Goal: Information Seeking & Learning: Learn about a topic

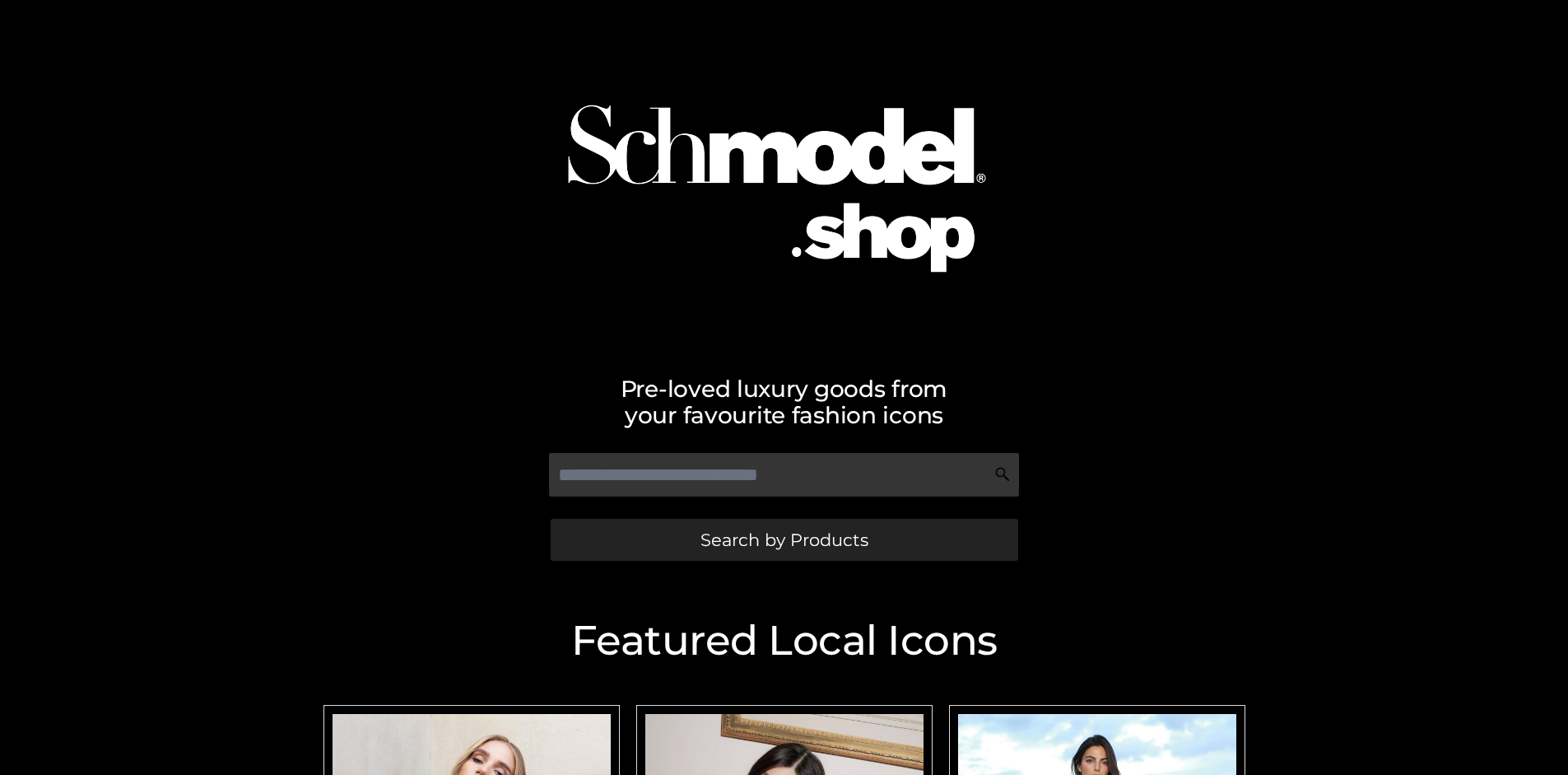
click at [784, 539] on span "Search by Products" at bounding box center [784, 540] width 168 height 17
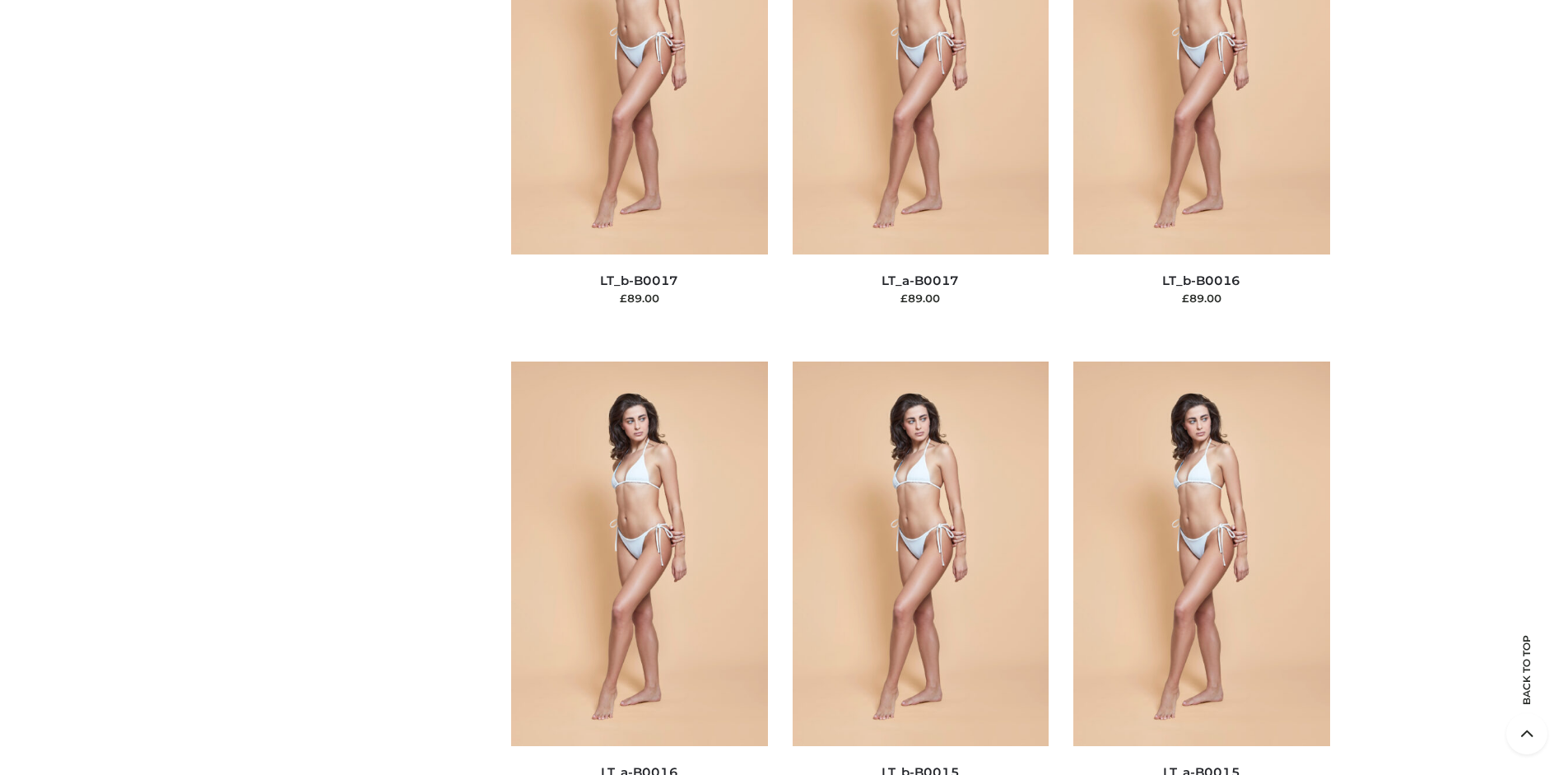
scroll to position [5528, 0]
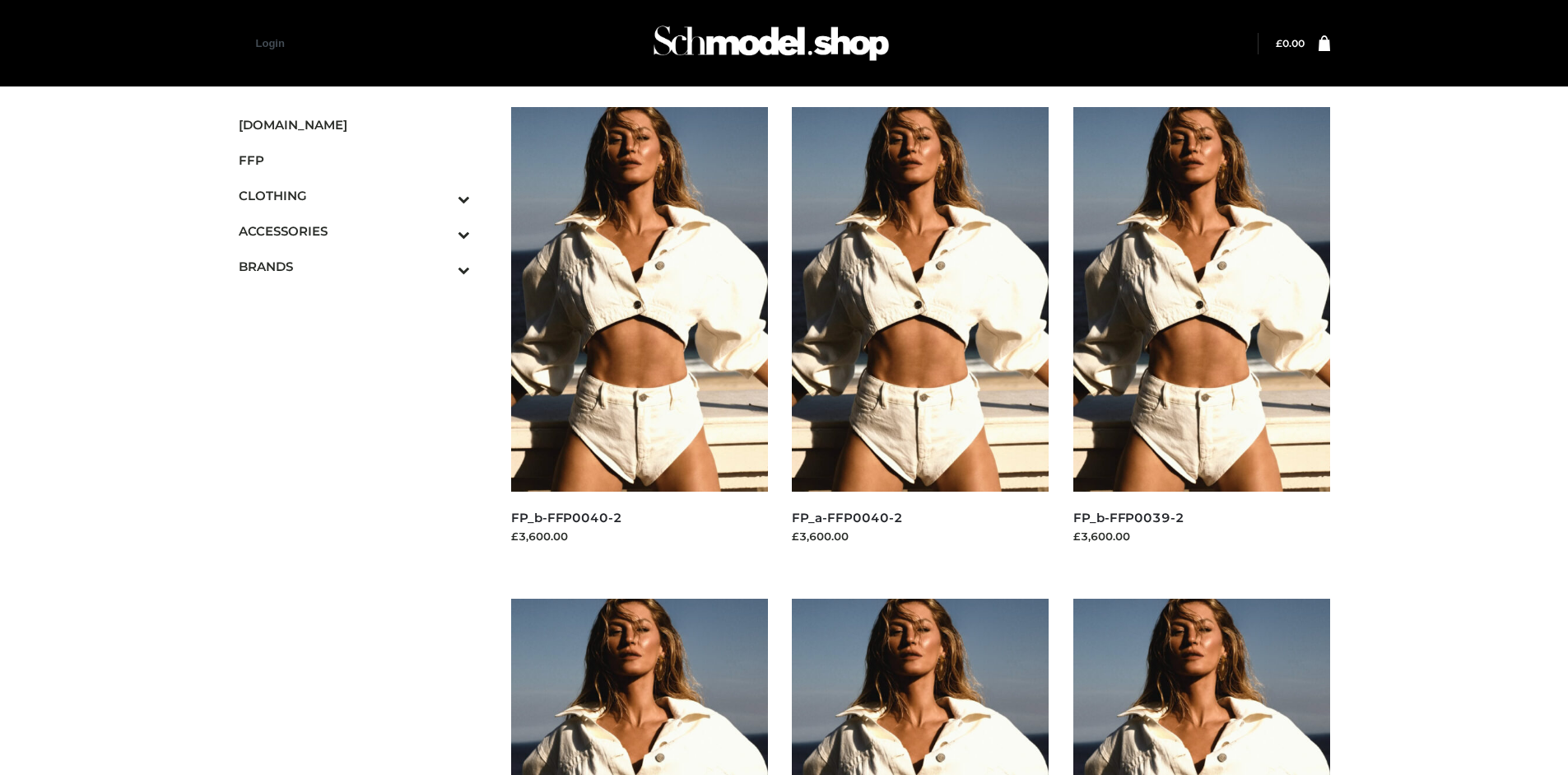
scroll to position [775, 0]
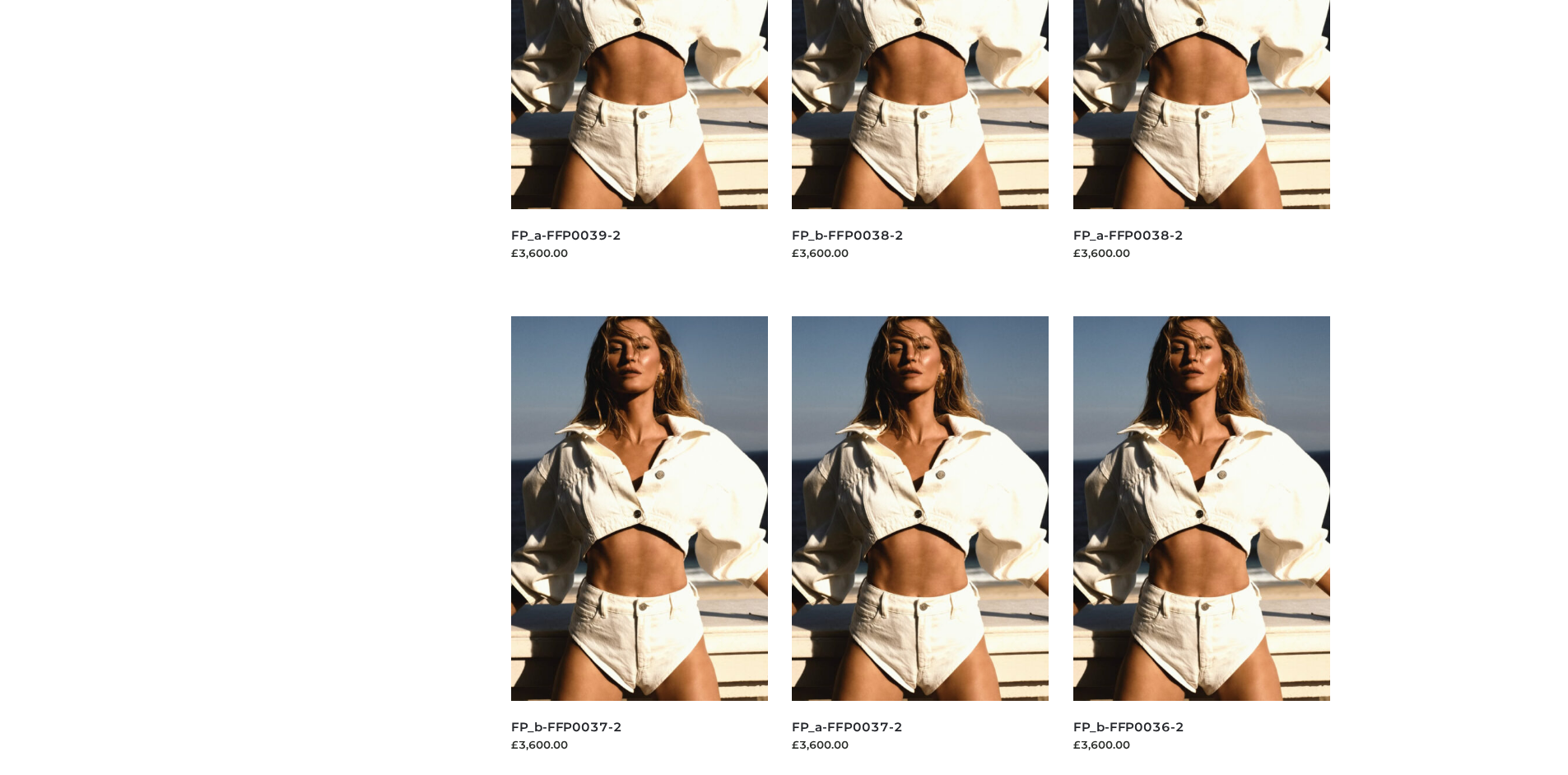
click at [639, 545] on img at bounding box center [640, 508] width 257 height 385
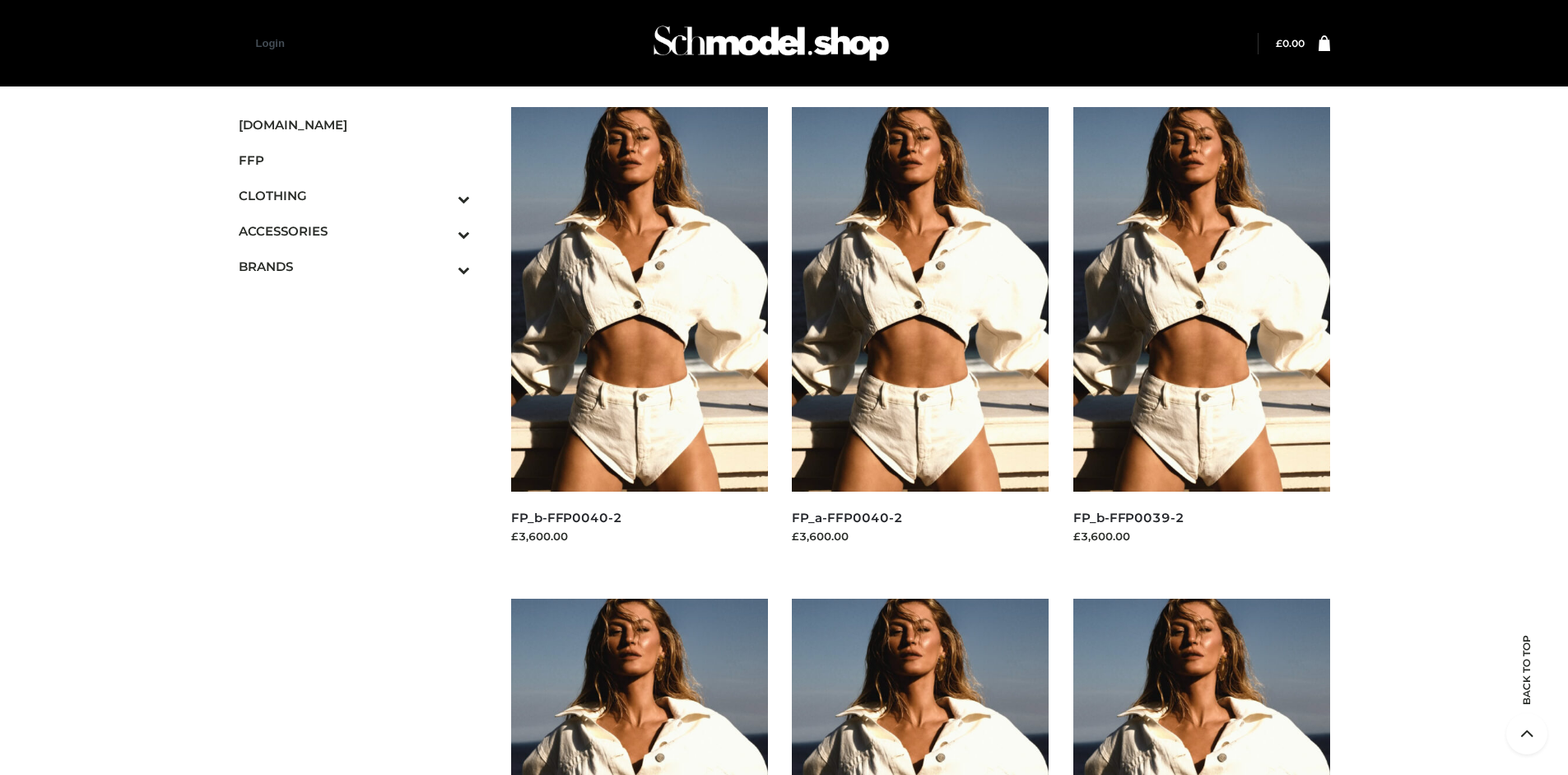
click at [639, 336] on img at bounding box center [640, 299] width 257 height 385
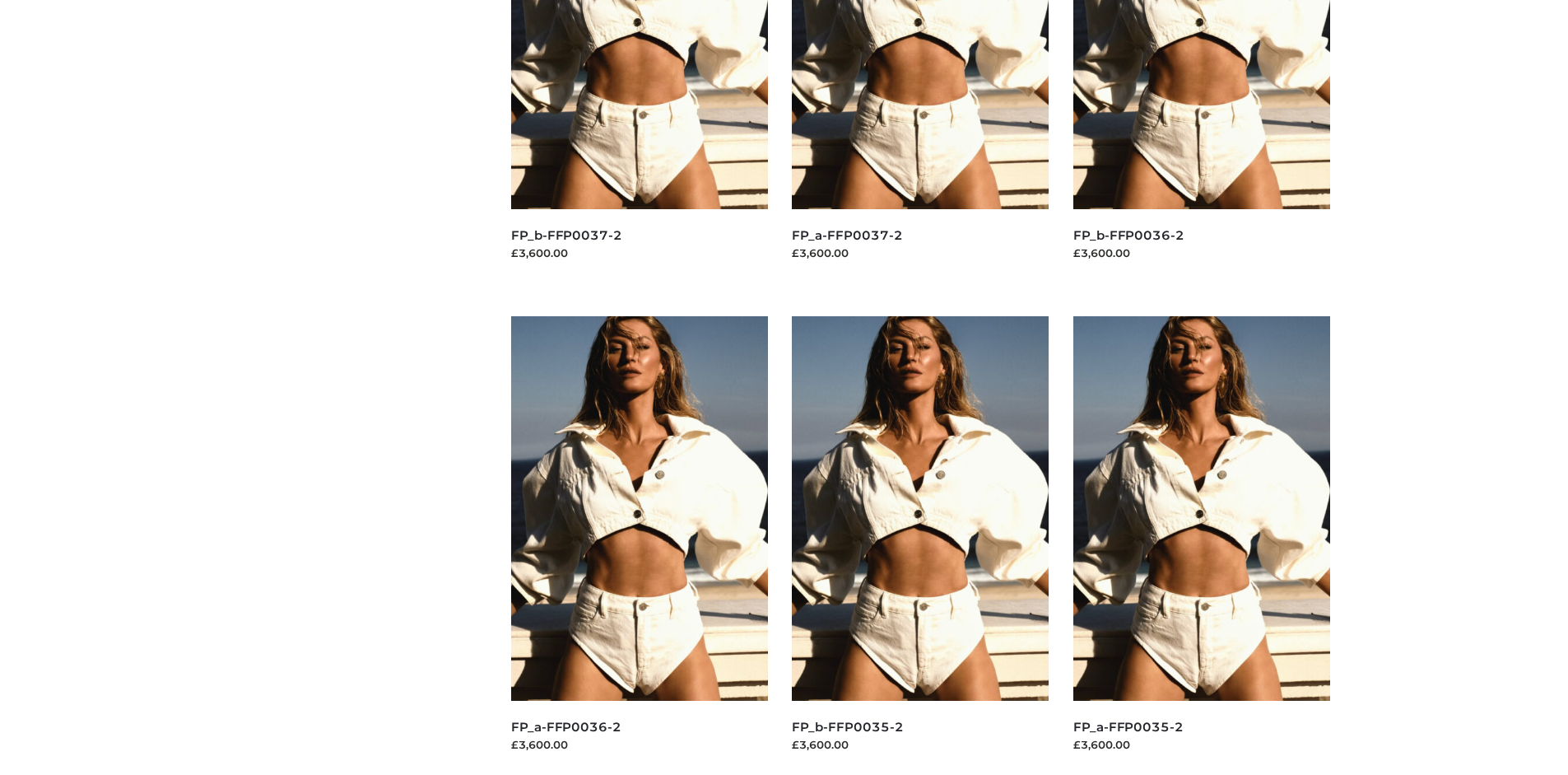
click at [1201, 545] on img at bounding box center [1202, 508] width 257 height 385
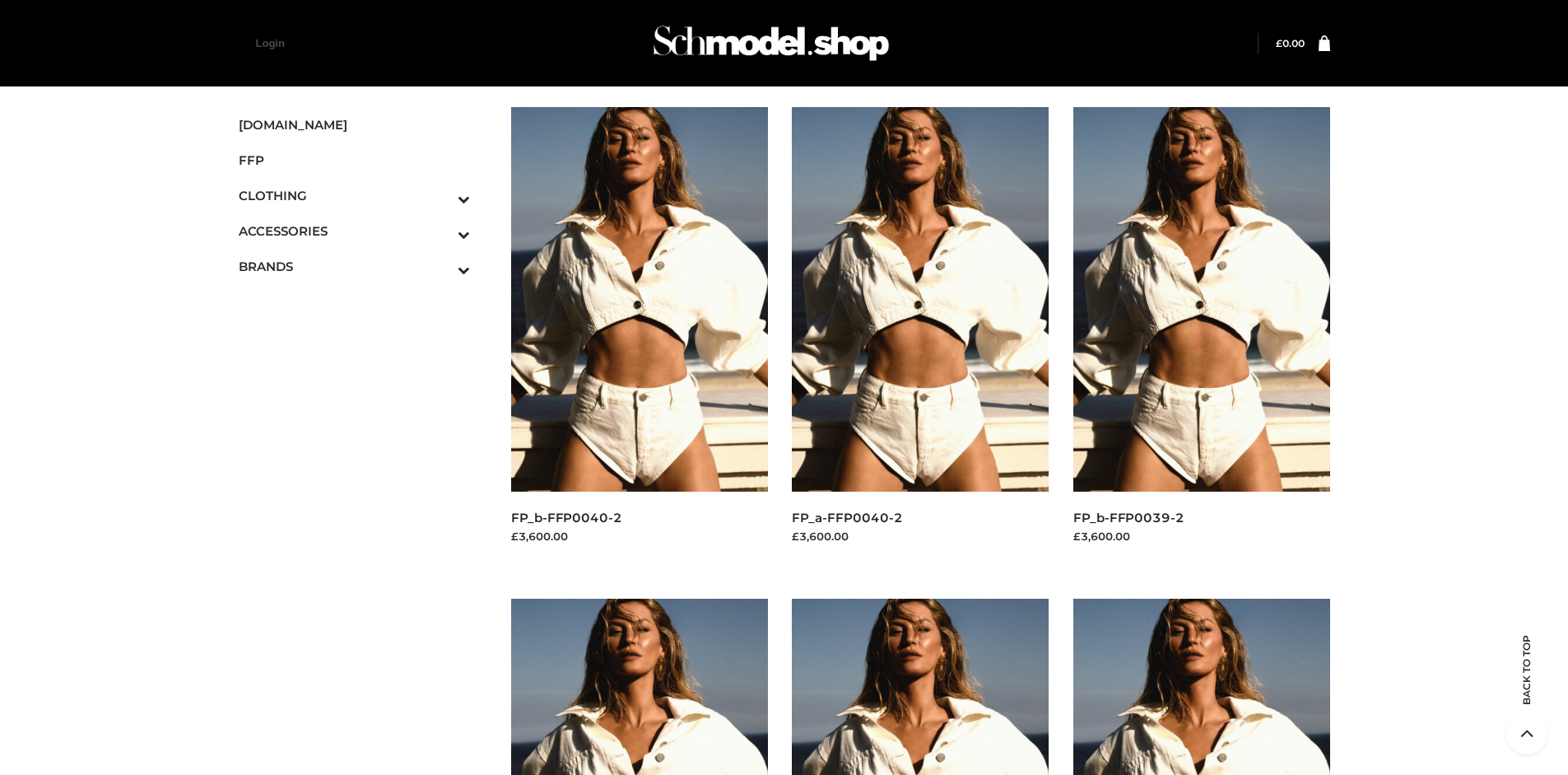
click at [442, 231] on icon "Toggle Submenu" at bounding box center [377, 234] width 184 height 19
click at [362, 257] on span "BAGS" at bounding box center [363, 267] width 216 height 19
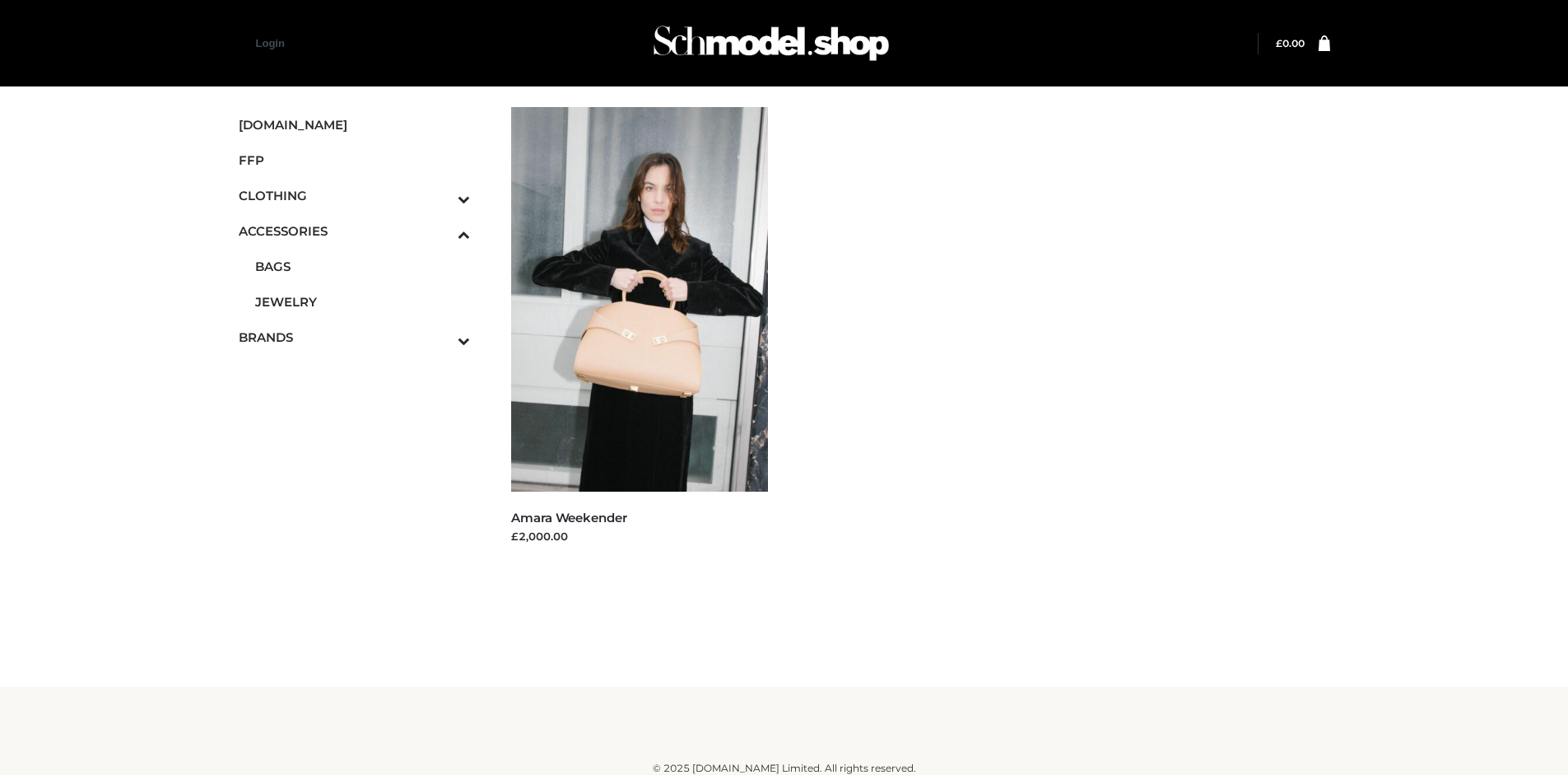
click at [442, 195] on icon "Toggle Submenu" at bounding box center [377, 199] width 184 height 19
click at [362, 266] on span "TOPS" at bounding box center [363, 267] width 216 height 19
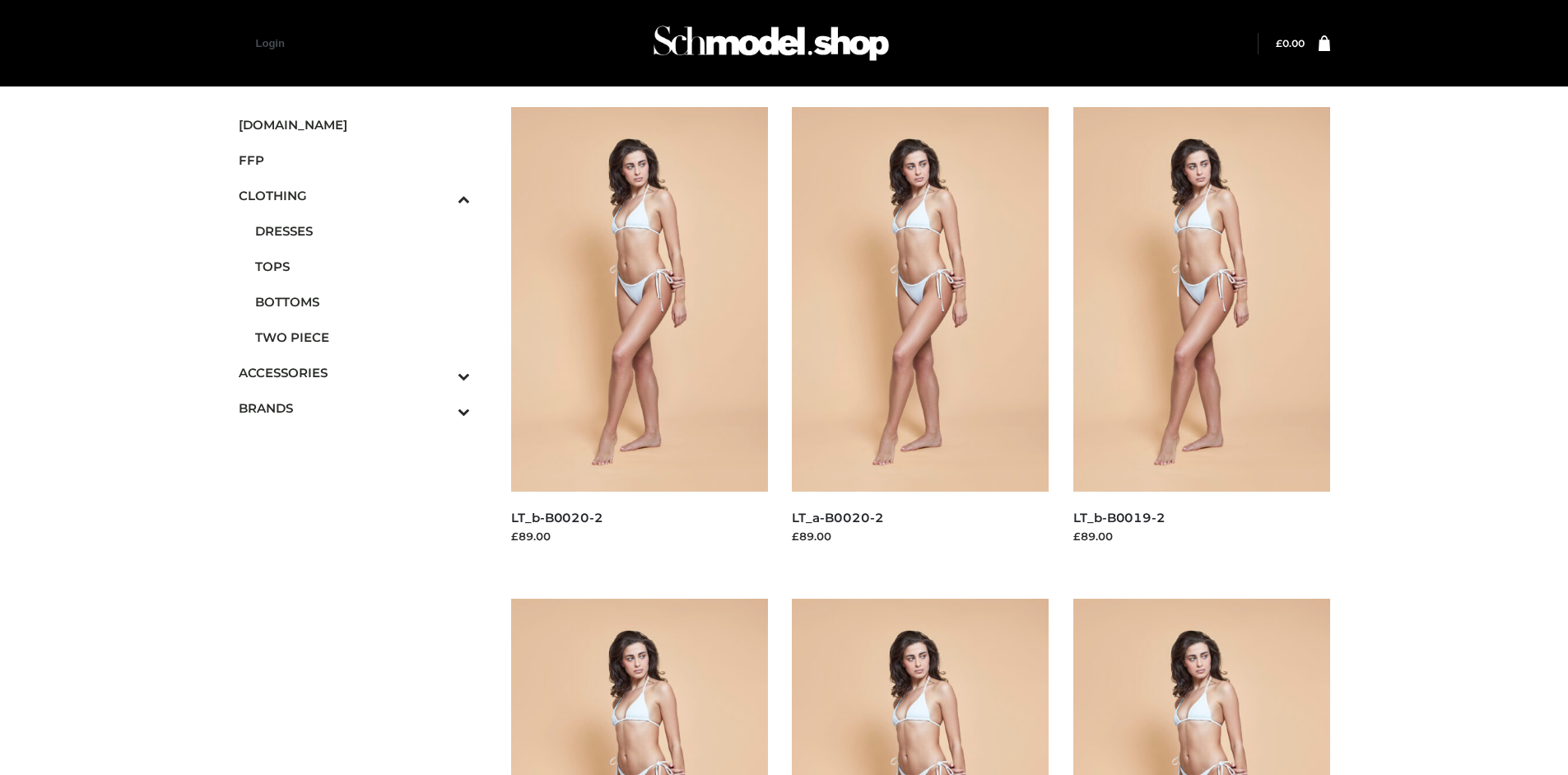
scroll to position [1267, 0]
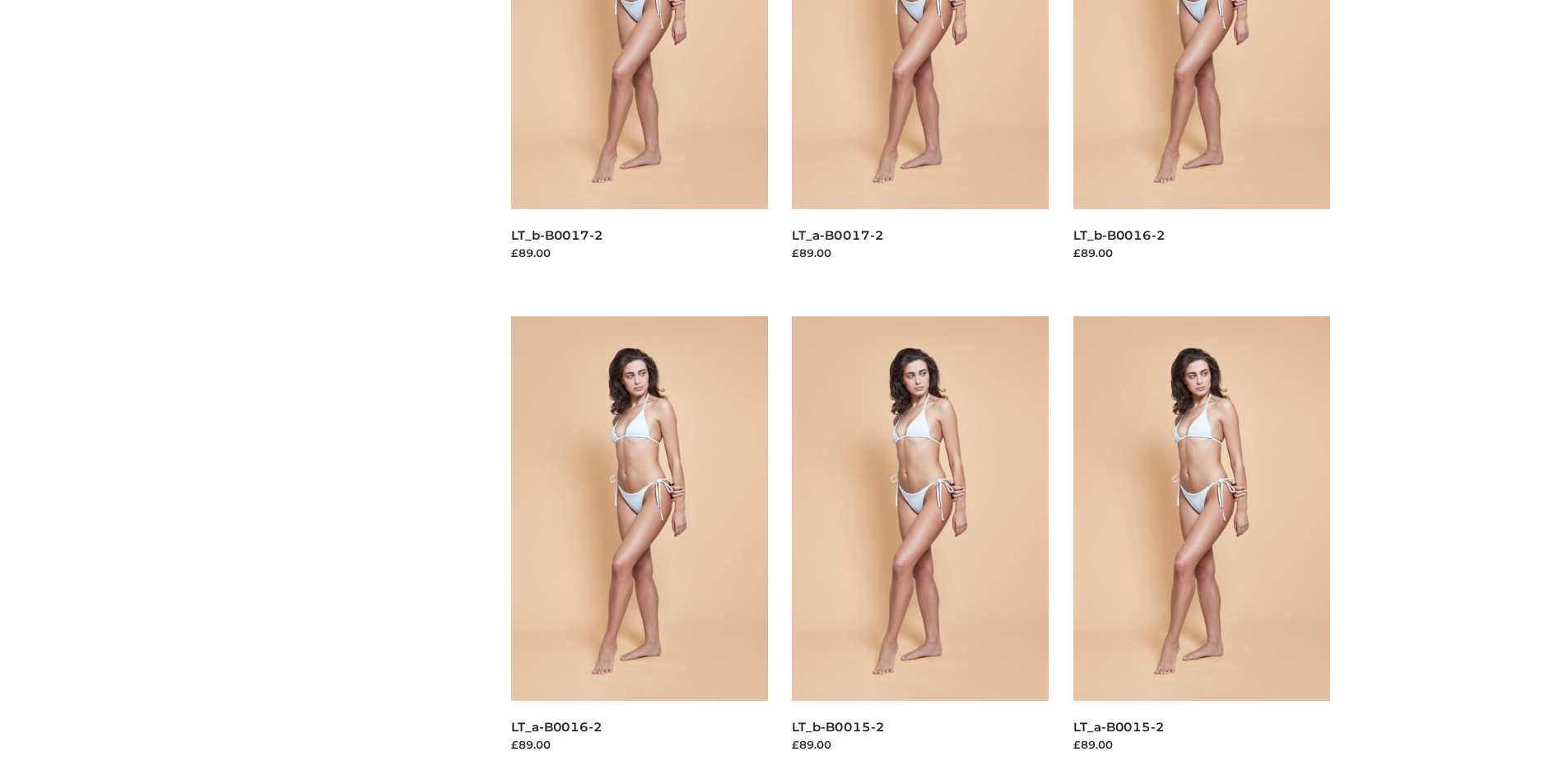
click at [921, 545] on img at bounding box center [920, 508] width 257 height 385
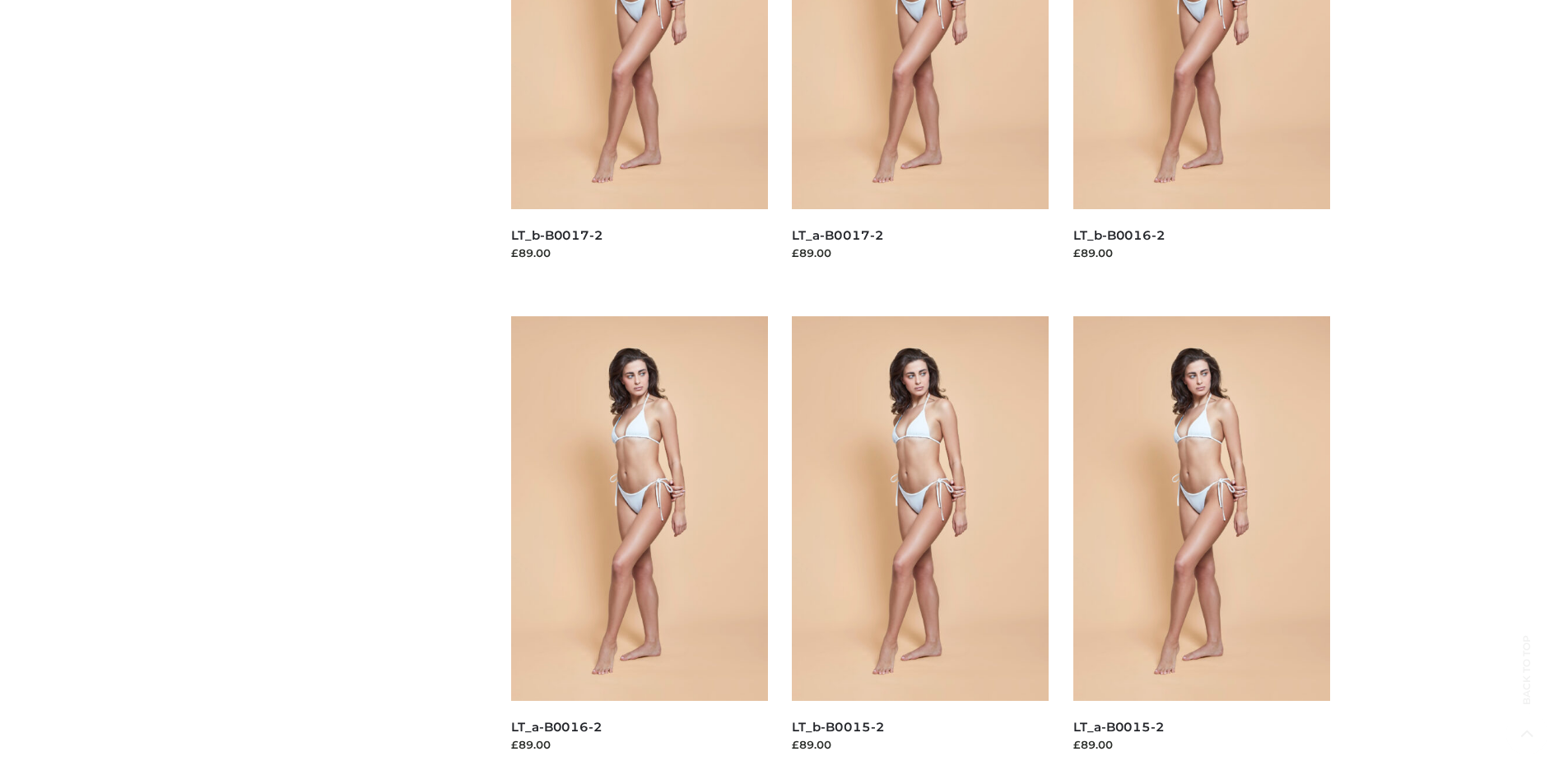
click at [639, 545] on img at bounding box center [640, 508] width 257 height 385
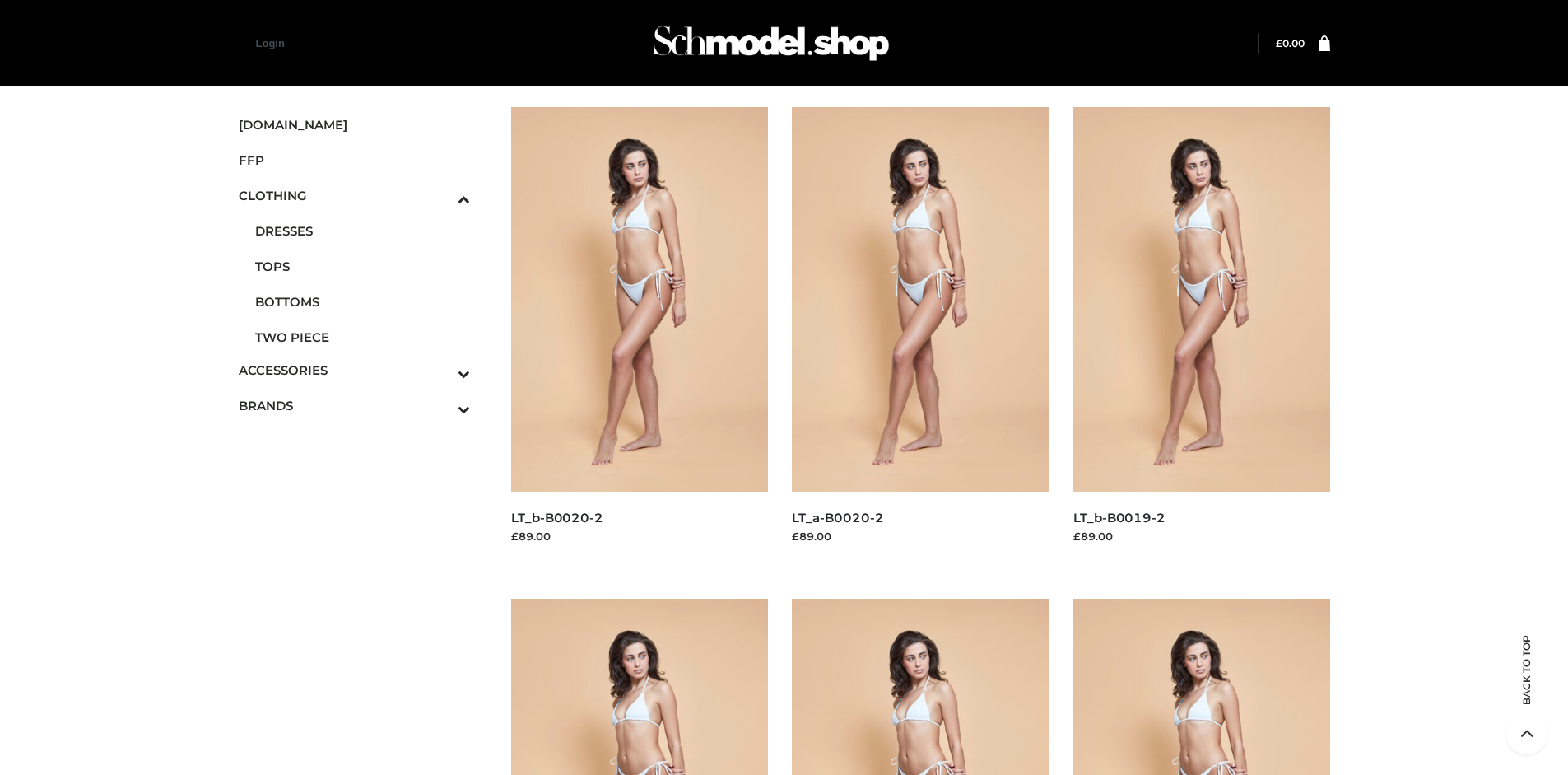
click at [362, 432] on span "OPP SWIMWEAR" at bounding box center [363, 441] width 216 height 19
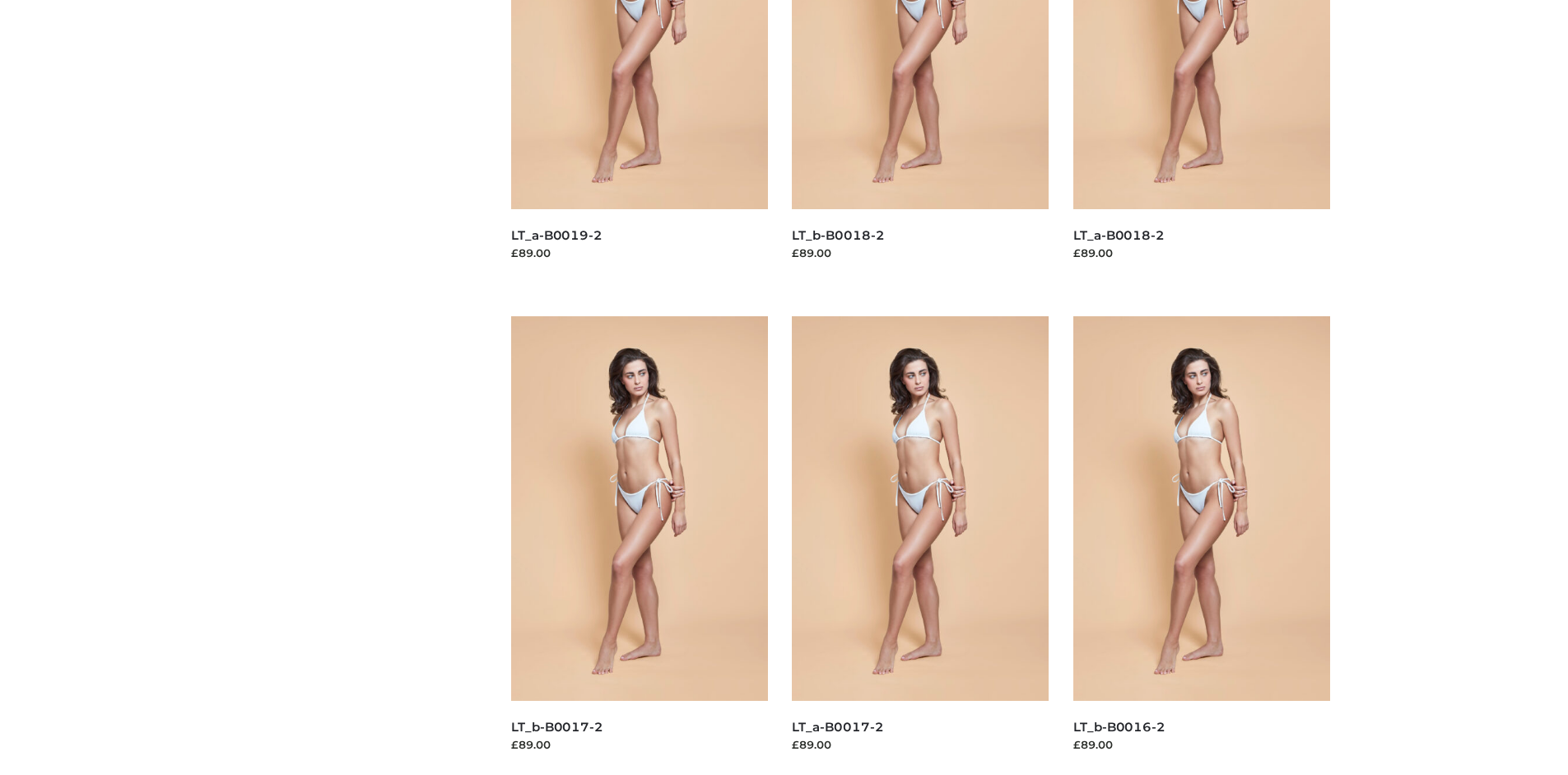
click at [921, 545] on img at bounding box center [920, 508] width 257 height 385
click at [639, 545] on img at bounding box center [640, 508] width 257 height 385
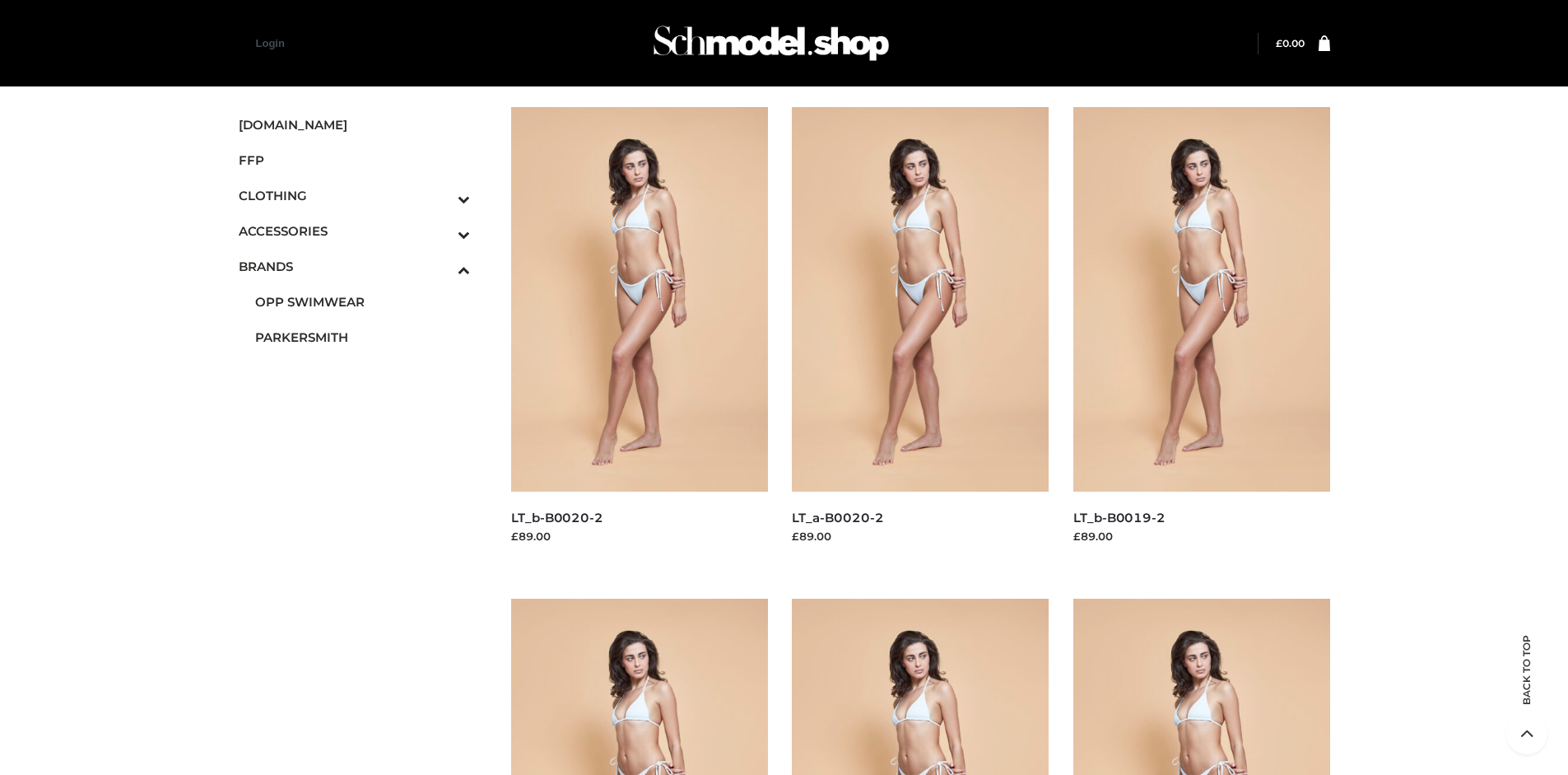
click at [639, 336] on img at bounding box center [640, 299] width 257 height 385
